Goal: Task Accomplishment & Management: Complete application form

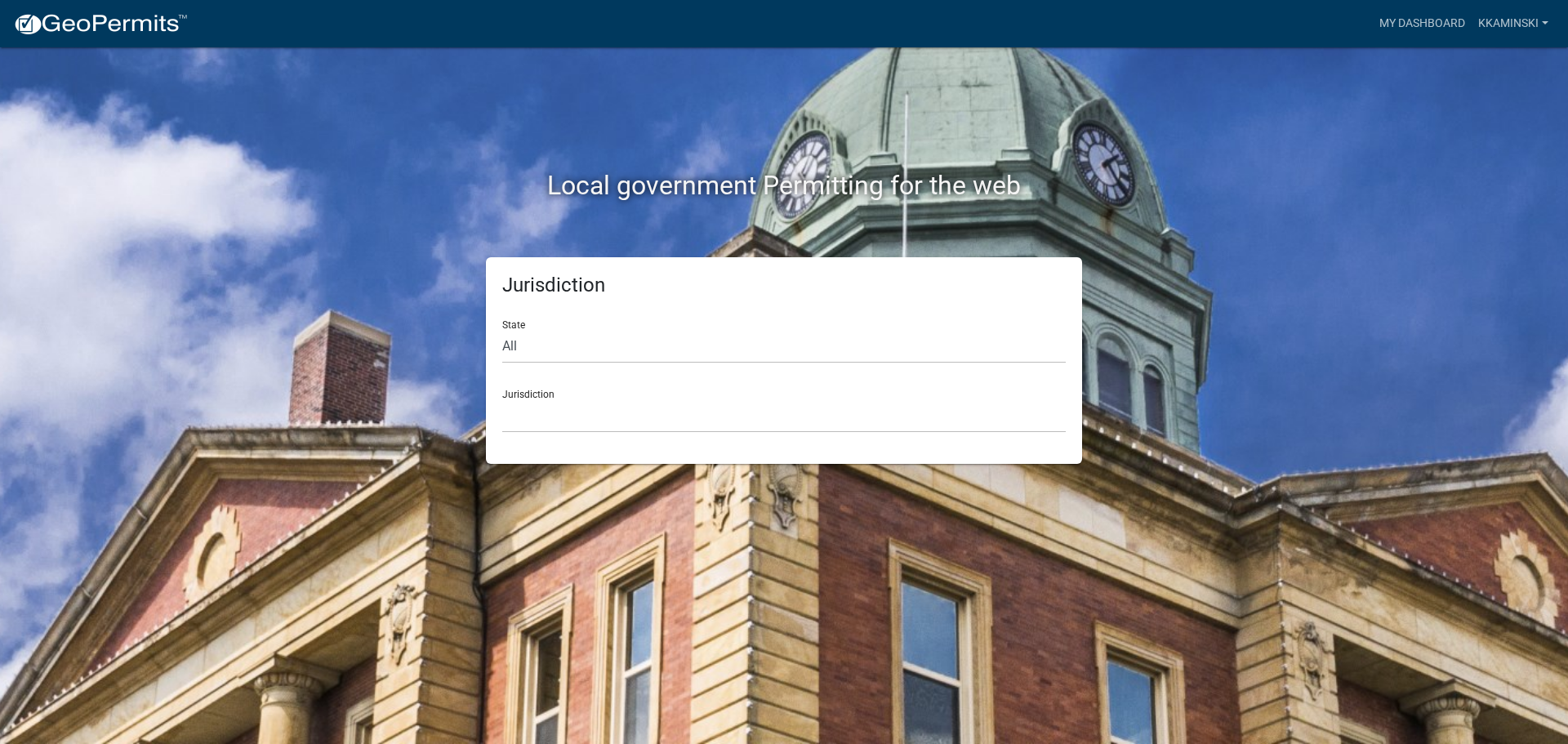
click at [512, 388] on div "Jurisdiction [GEOGRAPHIC_DATA], [US_STATE] [GEOGRAPHIC_DATA], [US_STATE][PERSON…" at bounding box center [784, 404] width 564 height 56
click at [536, 394] on div "Jurisdiction [GEOGRAPHIC_DATA], [US_STATE] [GEOGRAPHIC_DATA], [US_STATE][PERSON…" at bounding box center [784, 404] width 564 height 56
click at [528, 414] on select "[GEOGRAPHIC_DATA], [US_STATE] [GEOGRAPHIC_DATA], [US_STATE][PERSON_NAME][GEOGRA…" at bounding box center [784, 416] width 564 height 34
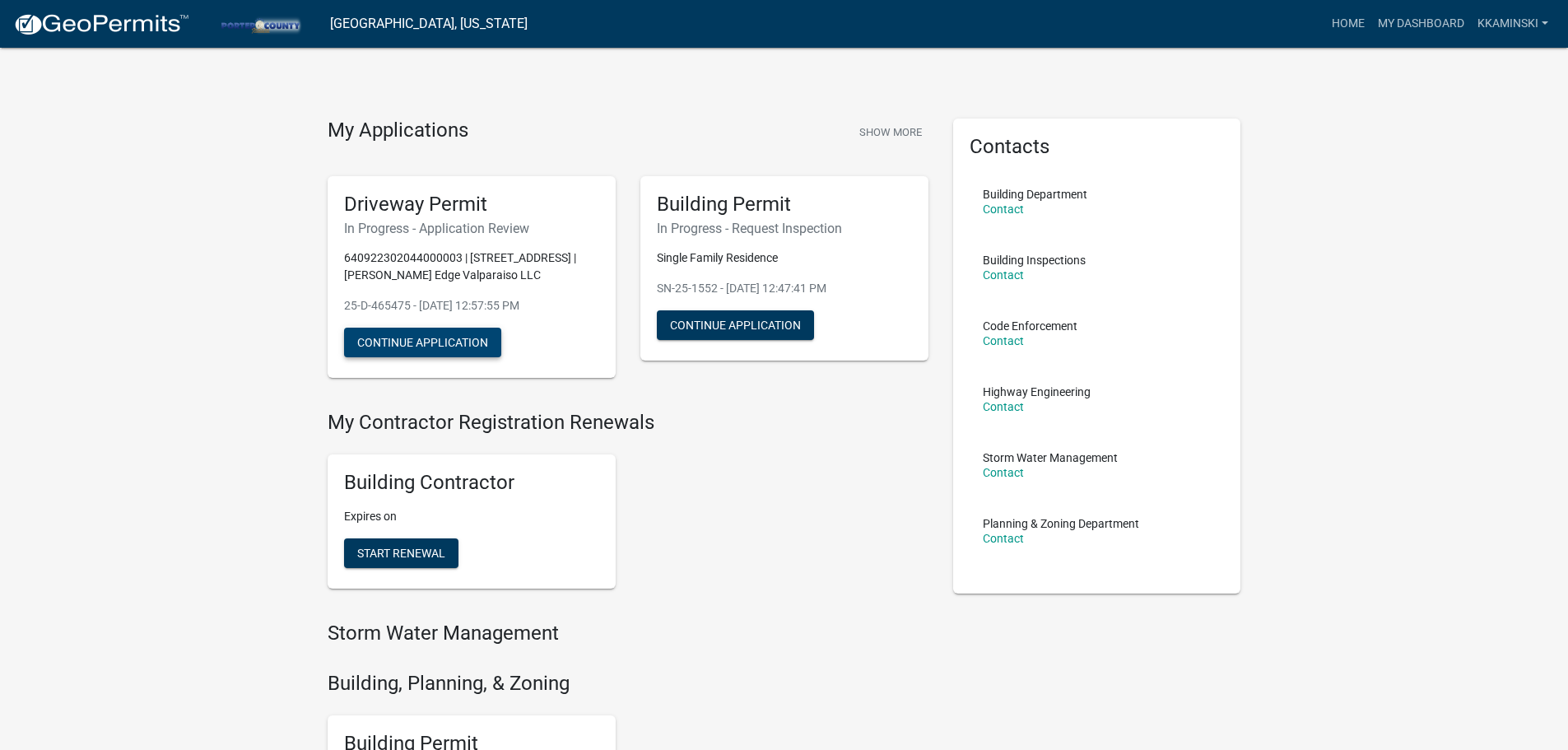
click at [382, 335] on button "Continue Application" at bounding box center [422, 342] width 157 height 29
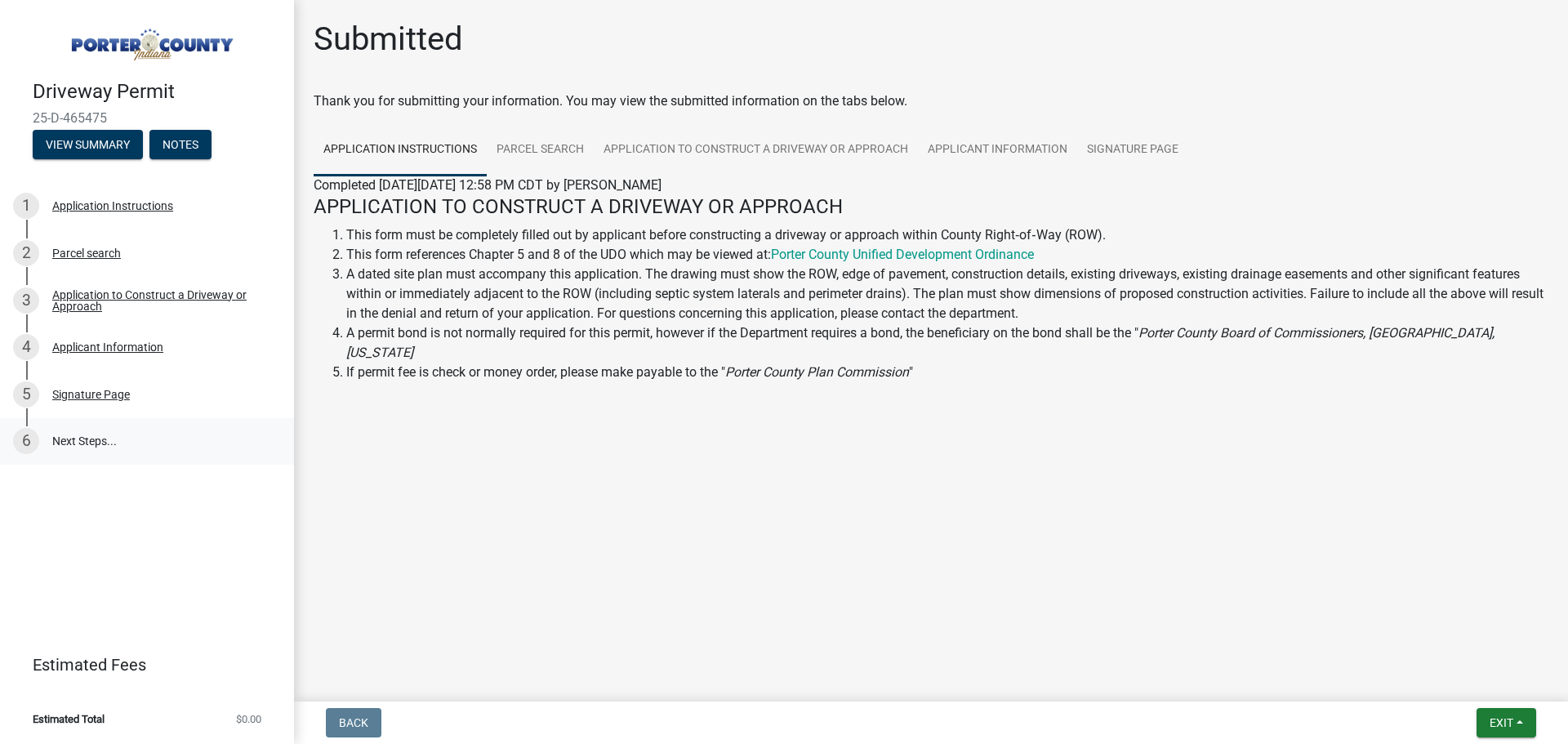
click at [57, 437] on link "6 Next Steps..." at bounding box center [147, 442] width 294 height 48
click at [93, 454] on link "6 Next Steps..." at bounding box center [147, 442] width 294 height 48
click at [90, 441] on link "6 Next Steps..." at bounding box center [147, 442] width 294 height 48
click at [57, 149] on button "View Summary" at bounding box center [88, 144] width 110 height 29
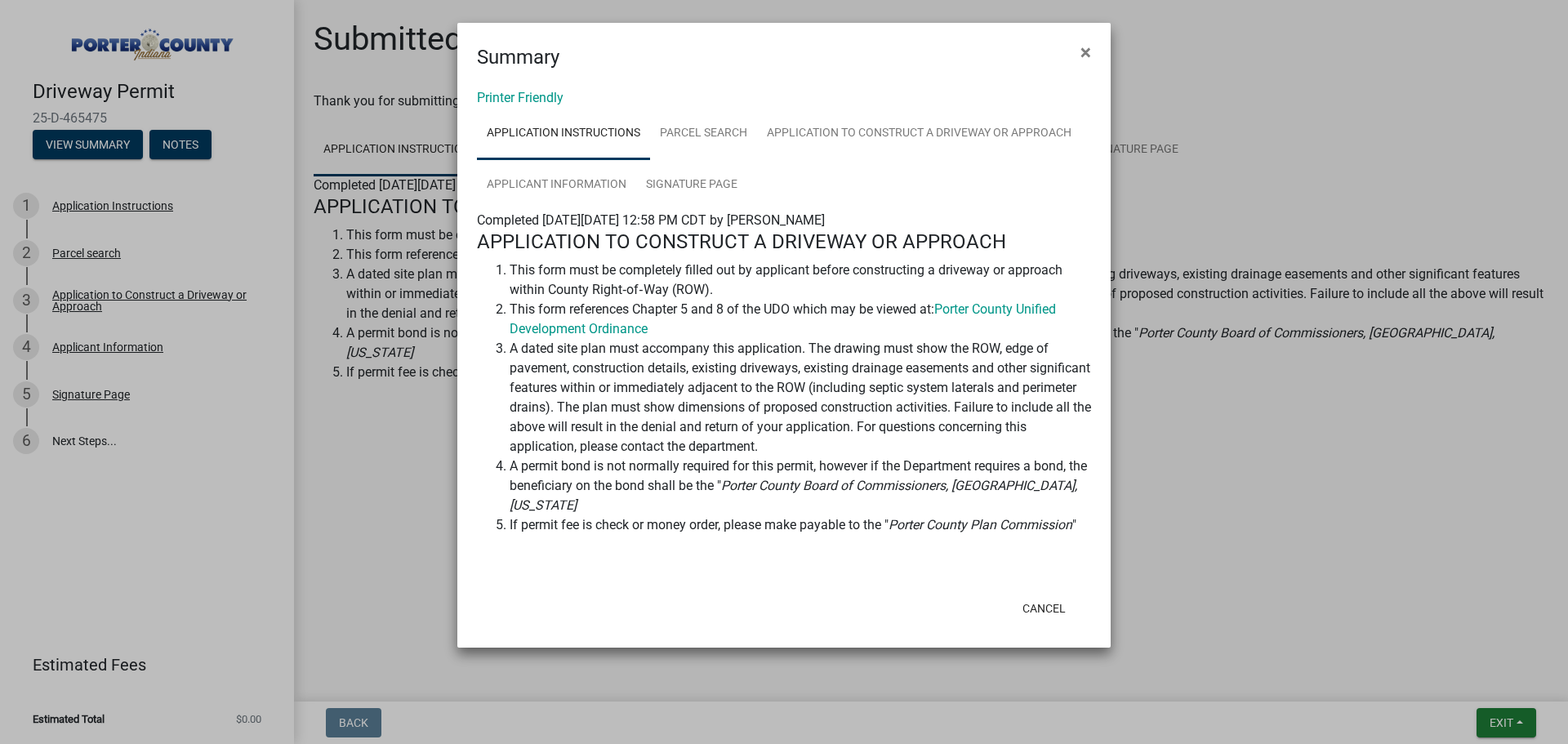
click at [370, 440] on ngb-modal-window "Summary × Printer Friendly Application Instructions Parcel search Application t…" at bounding box center [784, 372] width 1568 height 744
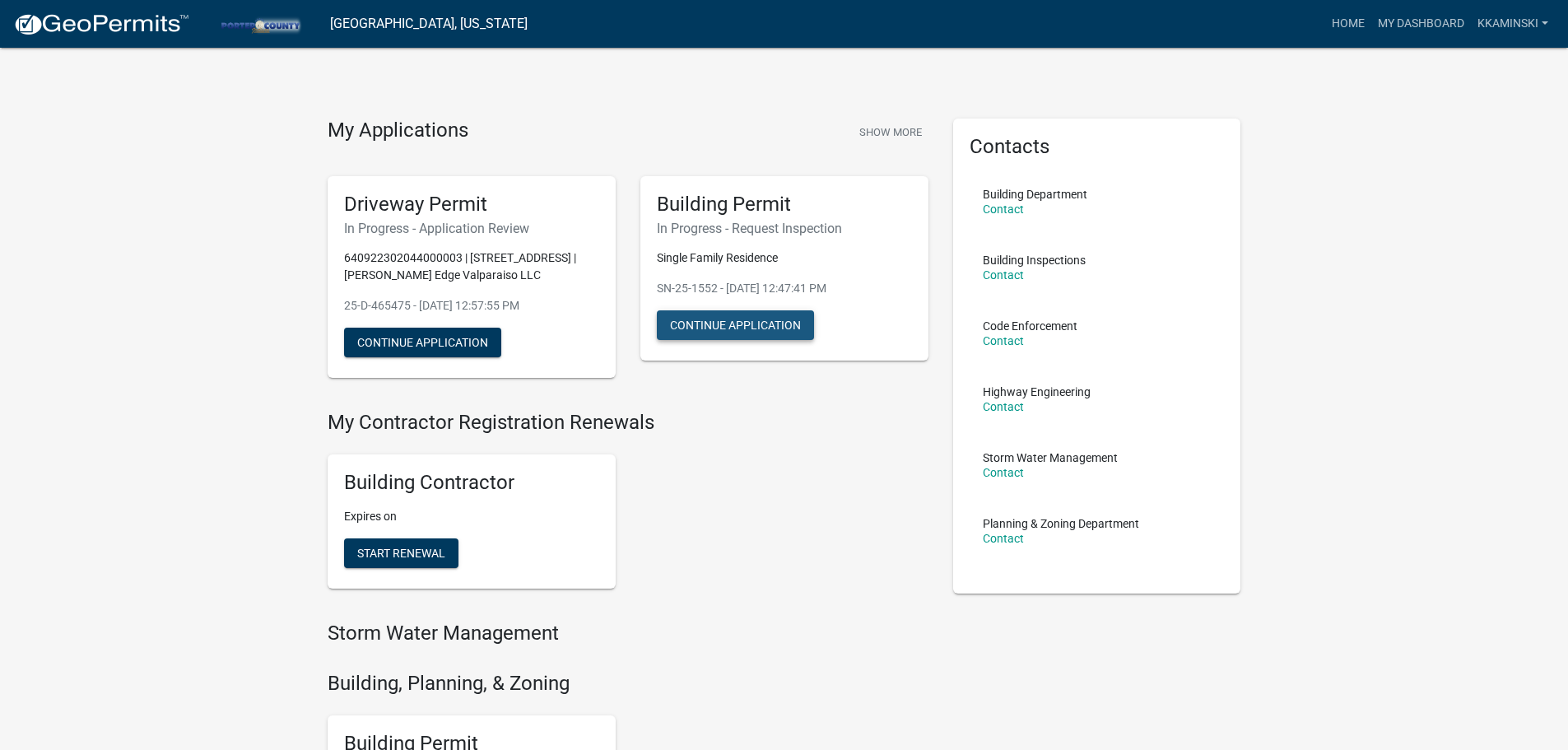
click at [765, 320] on button "Continue Application" at bounding box center [735, 325] width 157 height 29
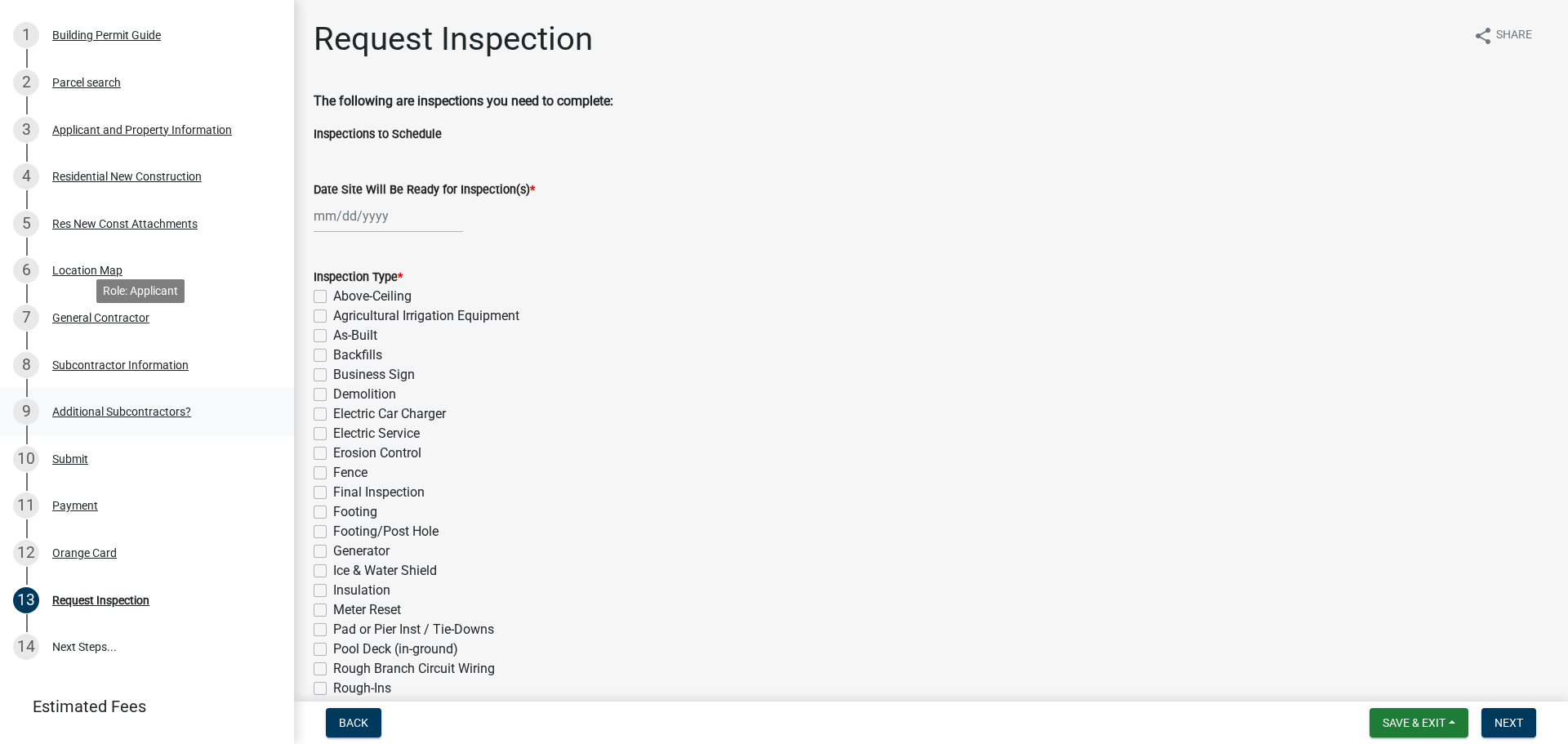
scroll to position [246, 0]
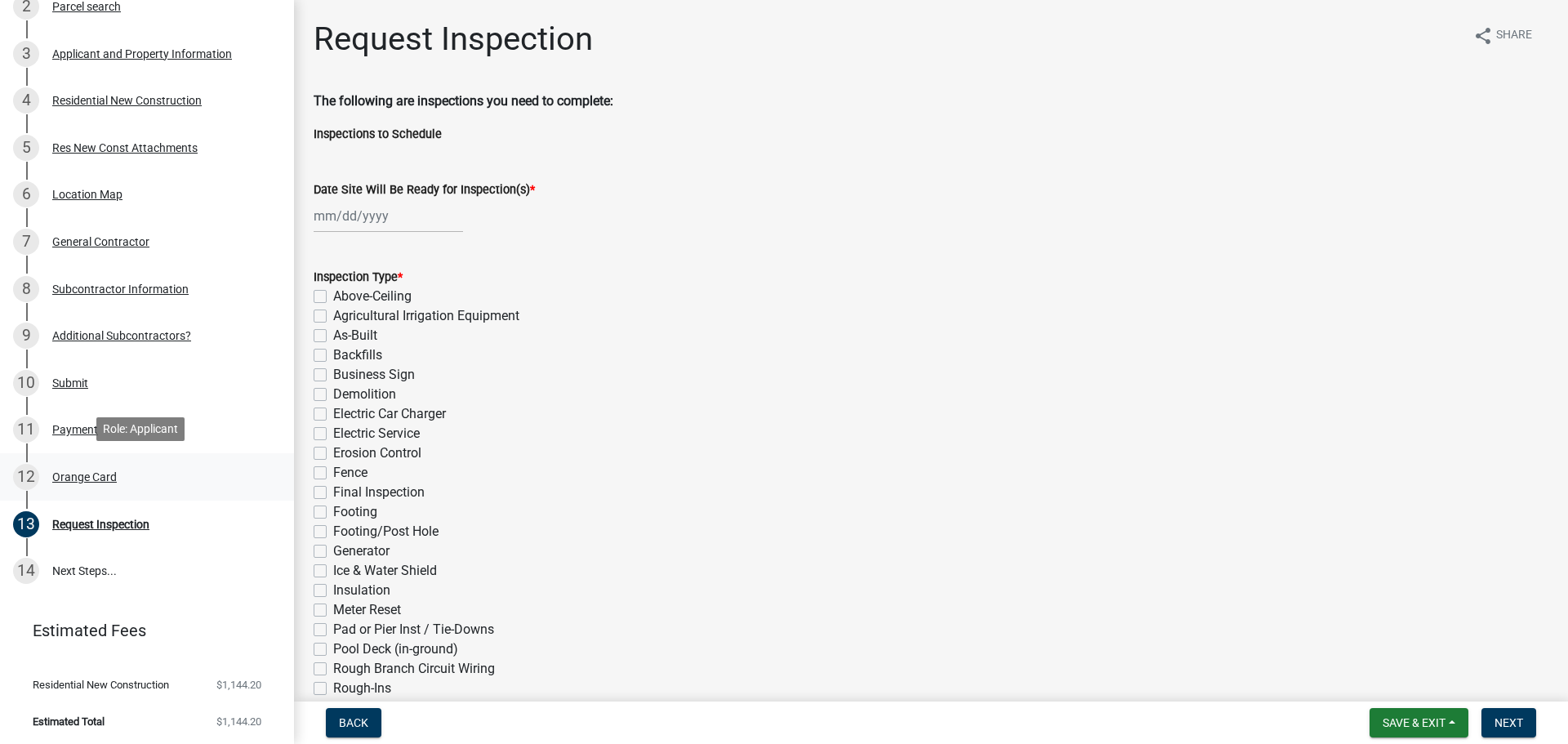
click at [69, 478] on div "Orange Card" at bounding box center [84, 477] width 64 height 11
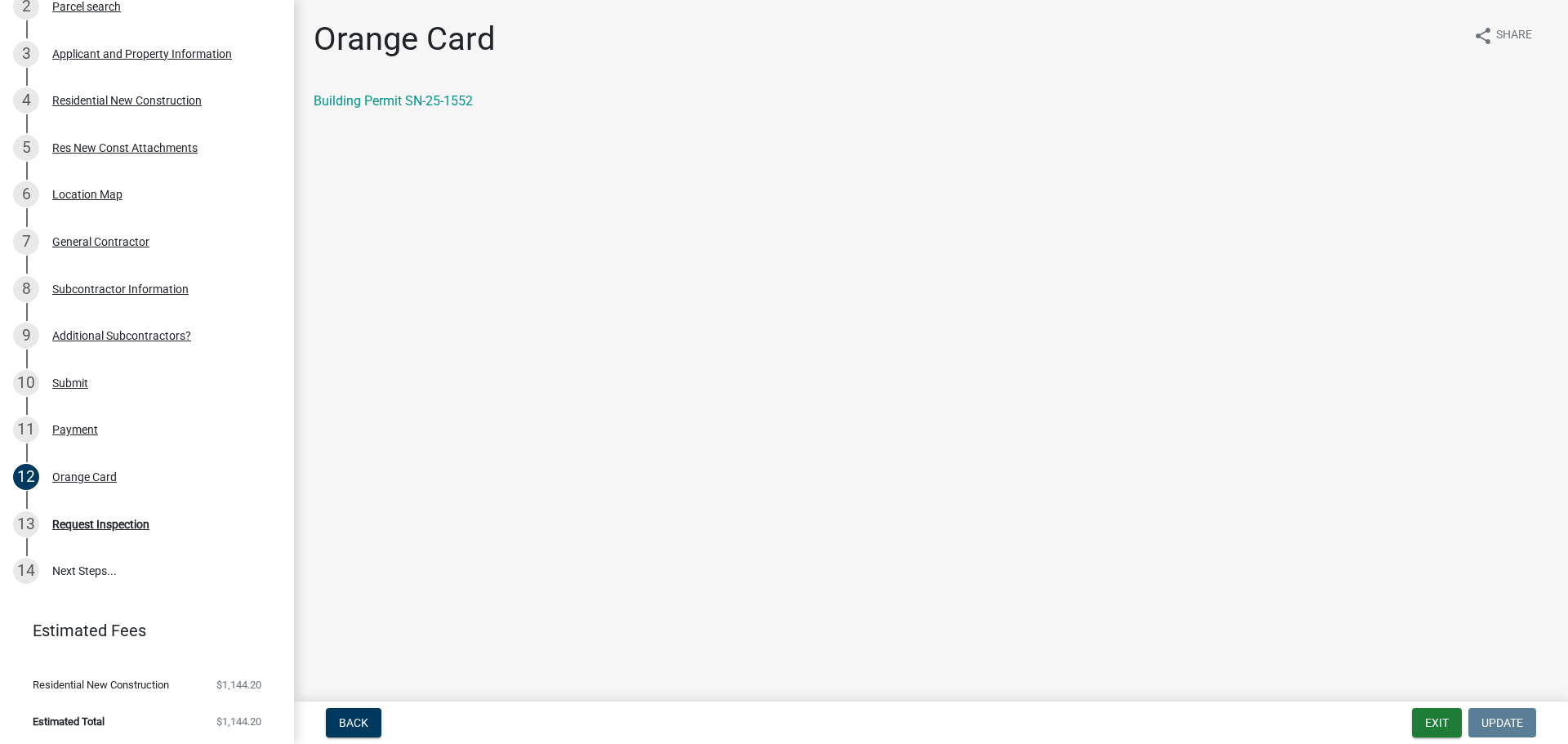
click at [384, 91] on div "Orange Card share Share Building Permit SN-25-1552" at bounding box center [931, 79] width 1259 height 119
click at [380, 100] on link "Building Permit SN-25-1552" at bounding box center [393, 101] width 160 height 16
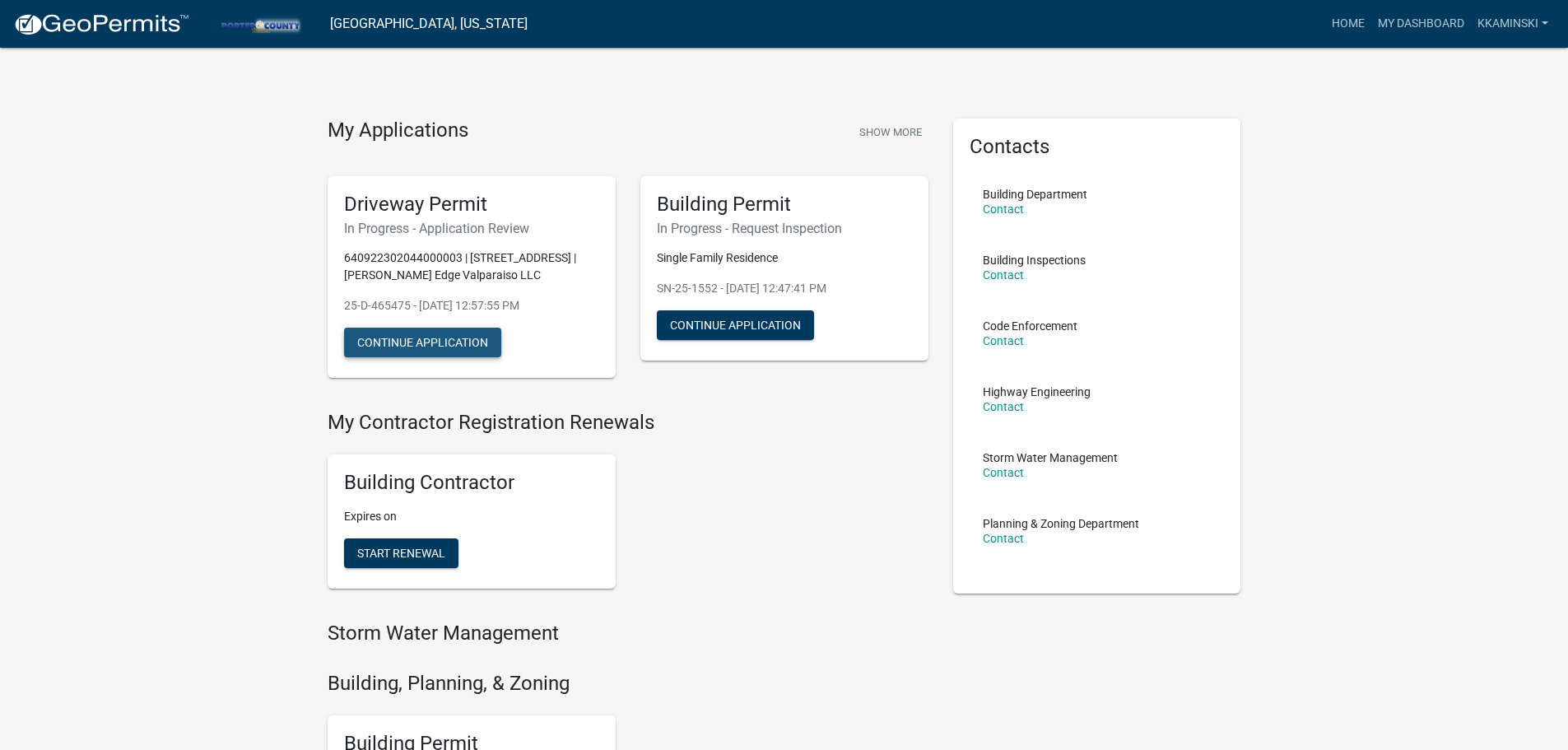
click at [402, 348] on button "Continue Application" at bounding box center [422, 342] width 157 height 29
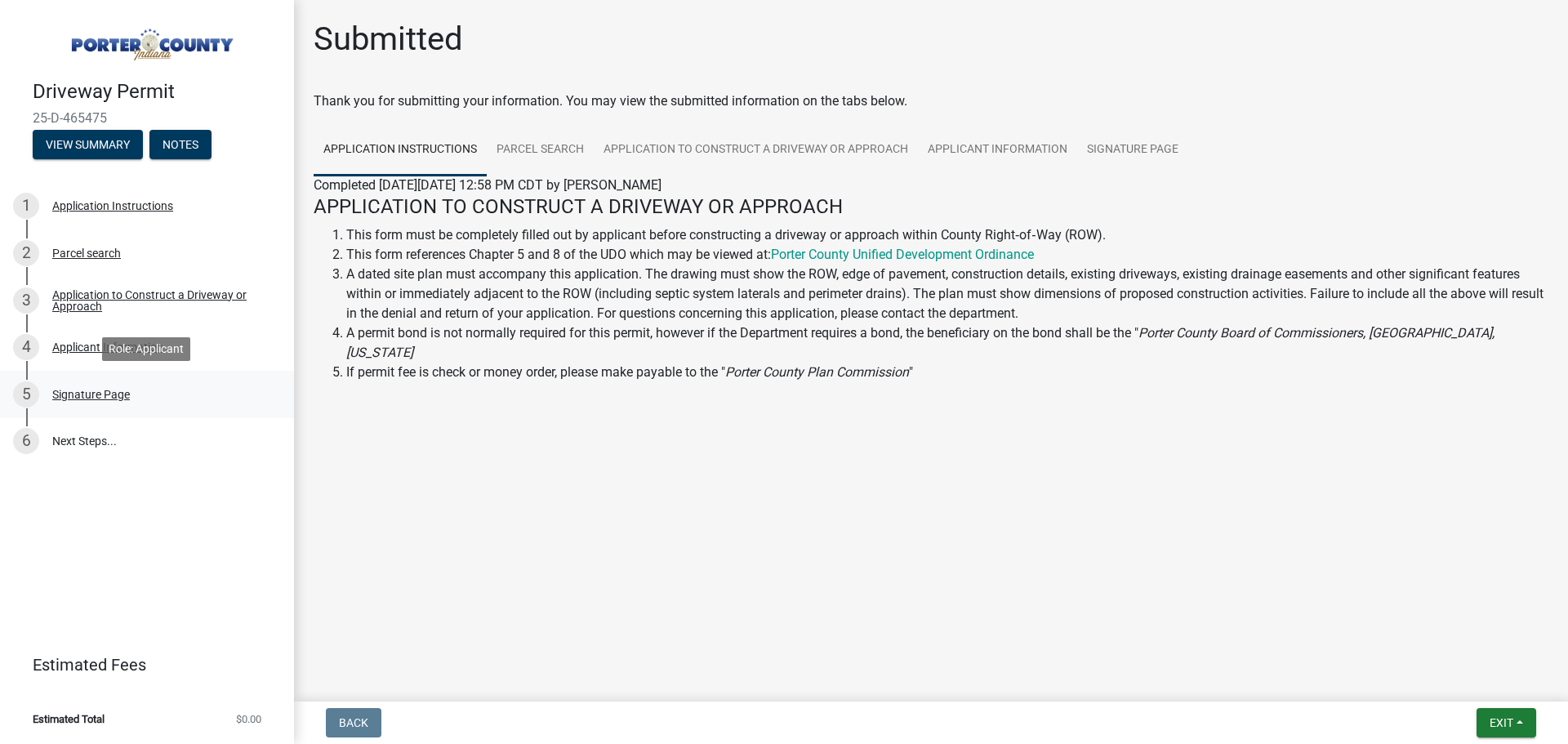
click at [77, 395] on div "Signature Page" at bounding box center [91, 394] width 77 height 11
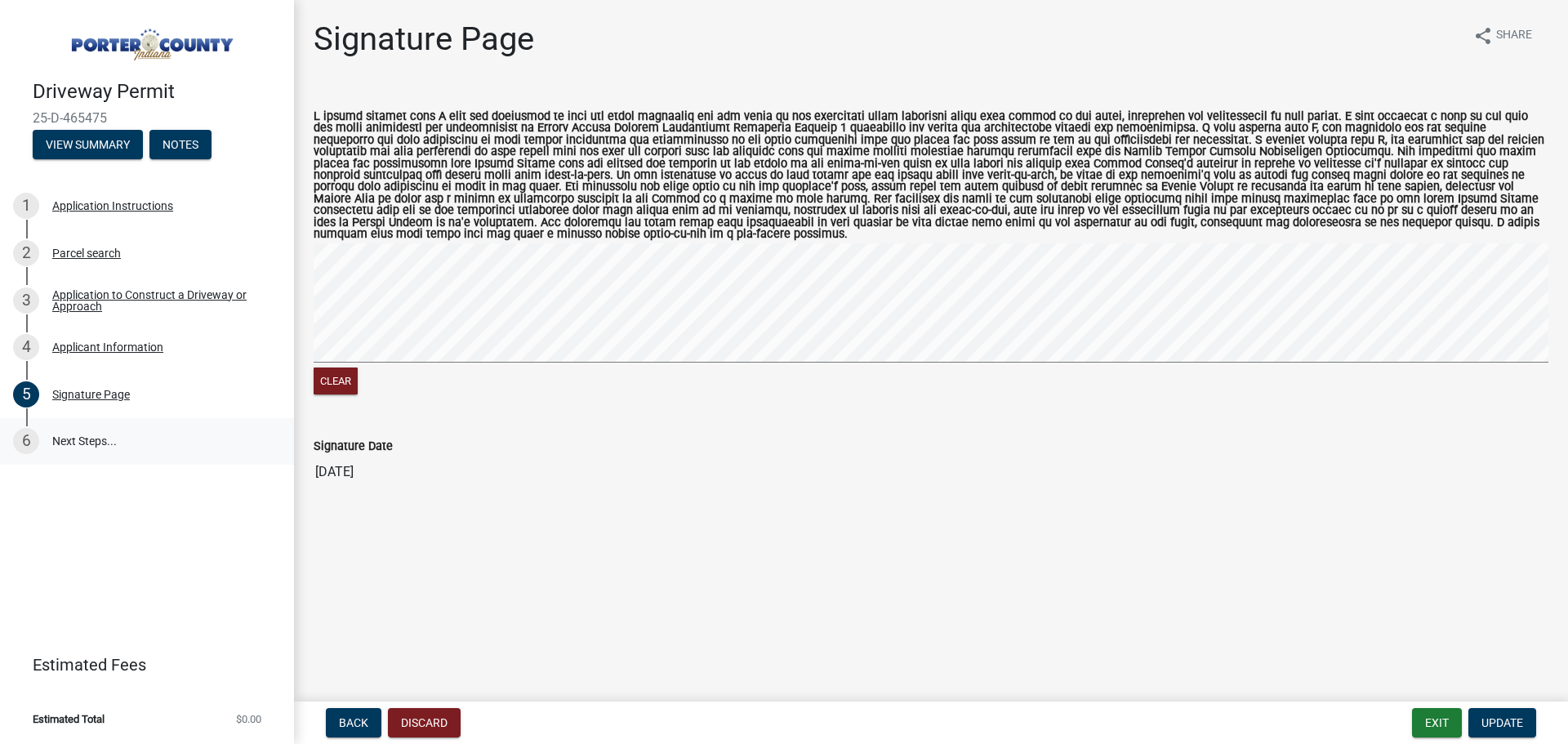
click at [59, 439] on link "6 Next Steps..." at bounding box center [147, 442] width 294 height 48
click at [93, 432] on link "6 Next Steps..." at bounding box center [147, 442] width 294 height 48
